Goal: Ask a question

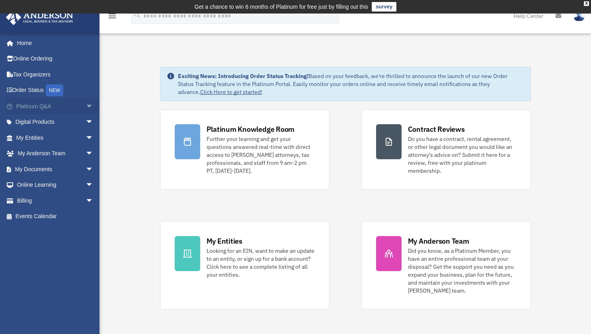
click at [86, 104] on span "arrow_drop_down" at bounding box center [94, 106] width 16 height 16
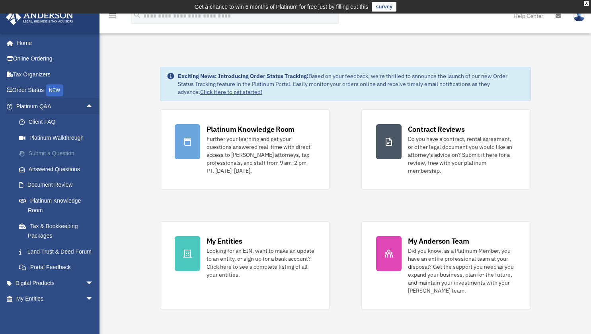
click at [54, 154] on link "Submit a Question" at bounding box center [58, 154] width 94 height 16
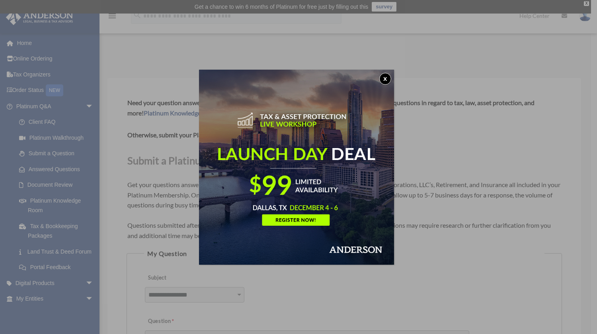
click at [388, 80] on button "x" at bounding box center [385, 79] width 12 height 12
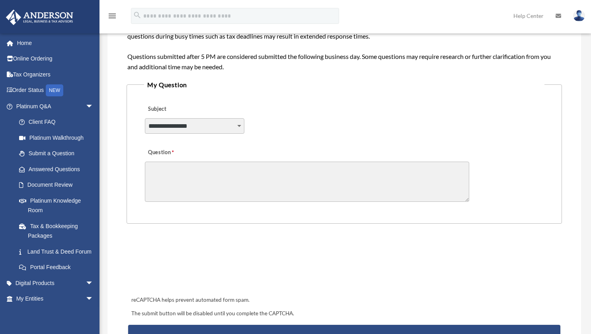
scroll to position [178, 0]
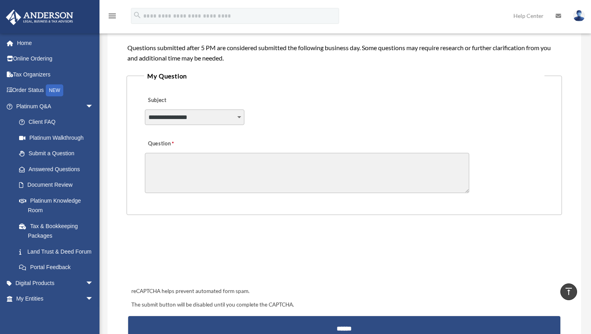
click at [239, 113] on select "**********" at bounding box center [195, 117] width 100 height 15
click at [330, 166] on textarea "Question" at bounding box center [307, 173] width 325 height 40
click at [53, 170] on link "Answered Questions" at bounding box center [58, 169] width 94 height 16
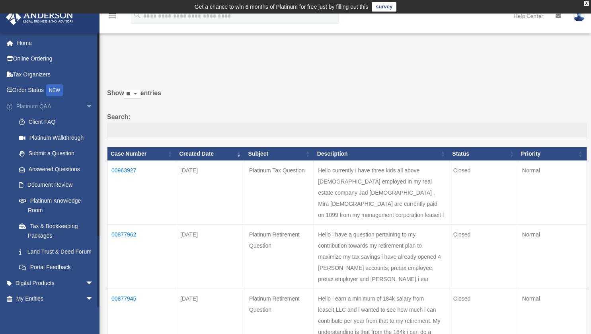
click at [40, 110] on link "Platinum Q&A arrow_drop_down" at bounding box center [56, 106] width 100 height 16
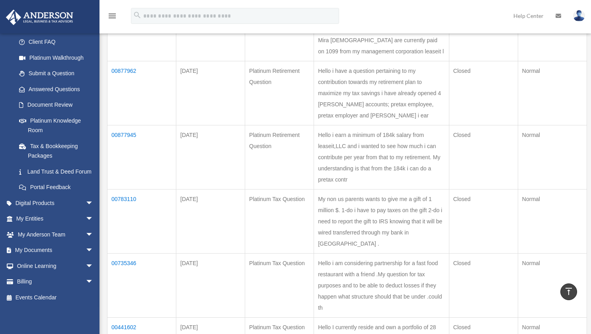
scroll to position [89, 0]
click at [46, 219] on link "My Entities arrow_drop_down" at bounding box center [56, 219] width 100 height 16
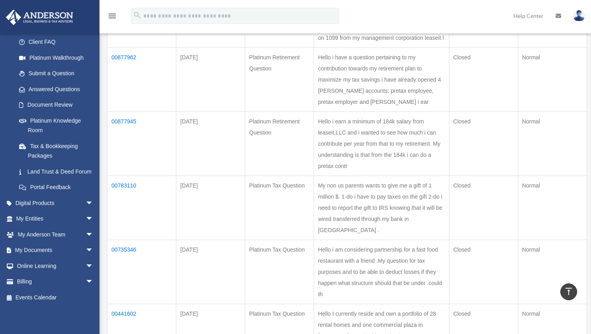
scroll to position [89, 0]
click at [86, 217] on span "arrow_drop_down" at bounding box center [94, 219] width 16 height 16
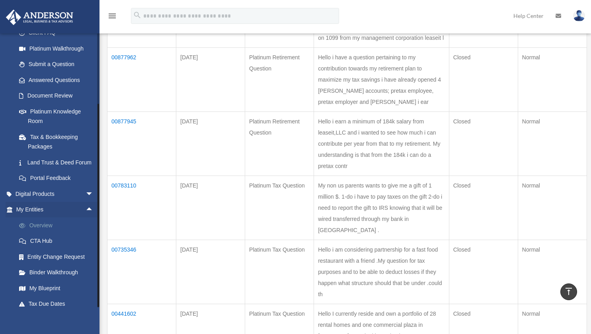
click at [47, 233] on link "Overview" at bounding box center [58, 225] width 94 height 16
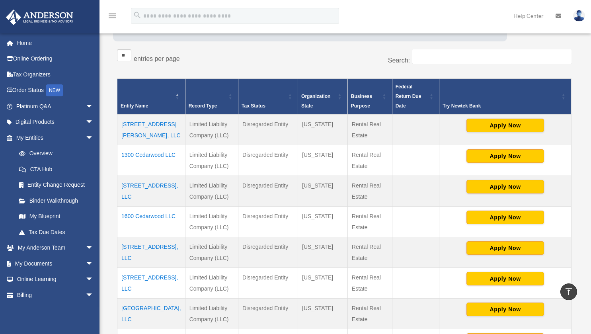
scroll to position [133, 0]
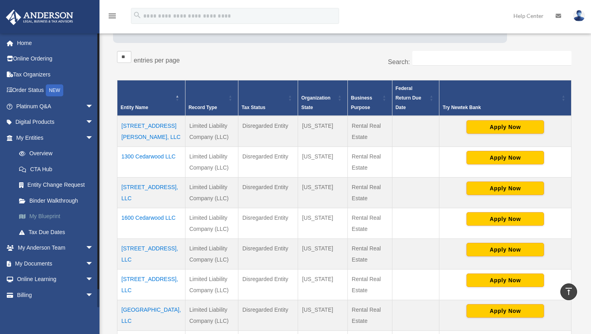
click at [49, 214] on link "My Blueprint" at bounding box center [58, 217] width 94 height 16
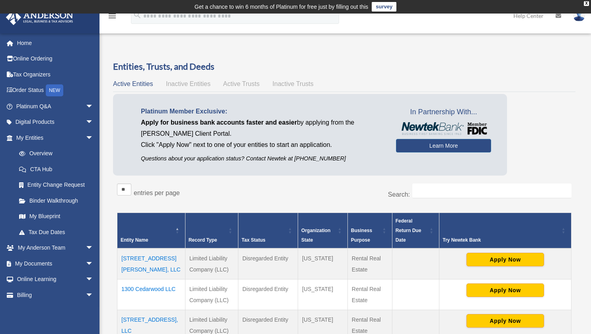
scroll to position [138, 0]
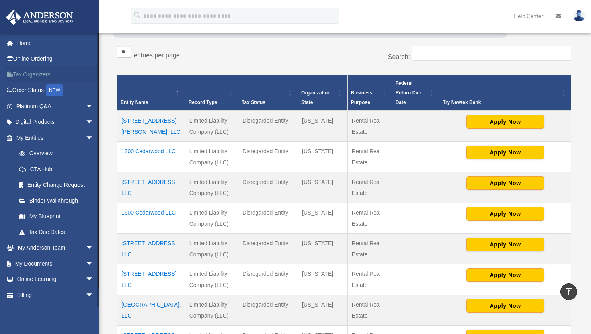
click at [37, 76] on link "Tax Organizers" at bounding box center [56, 74] width 100 height 16
